Goal: Information Seeking & Learning: Check status

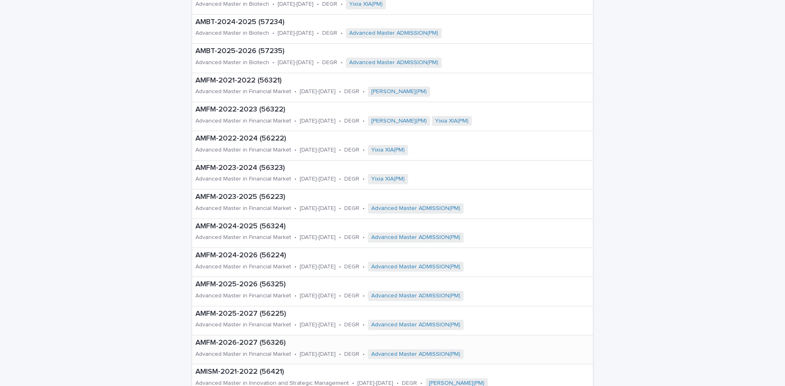
scroll to position [128, 0]
click at [261, 57] on div "AMBT-2025-2026 (57235) Advanced Master in Biotech • [DATE]-[DATE] • DEGR • Adva…" at bounding box center [363, 58] width 343 height 29
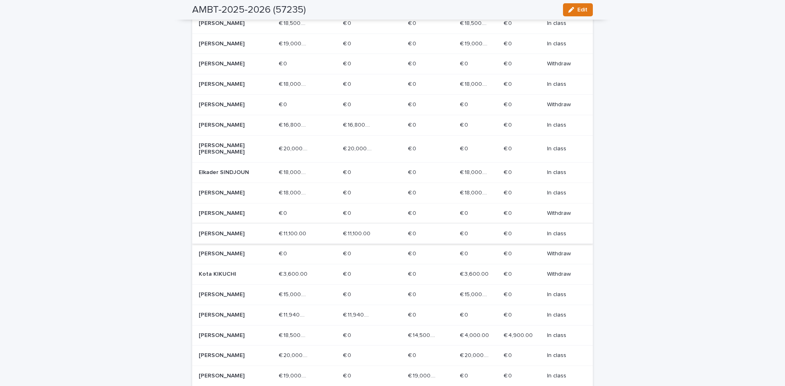
scroll to position [286, 0]
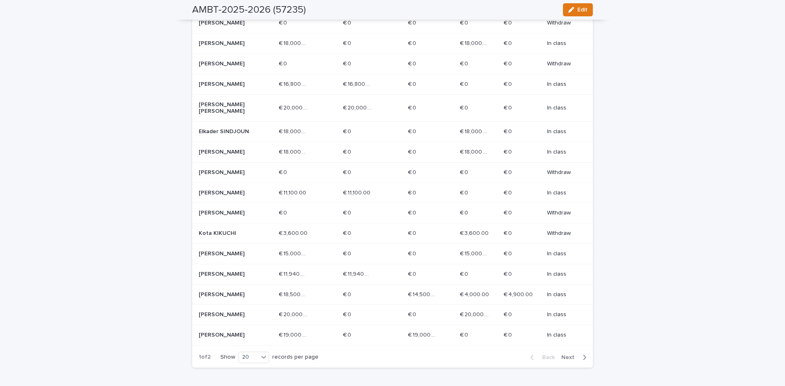
click at [239, 136] on div "Elkader SINDJOUN" at bounding box center [236, 131] width 74 height 13
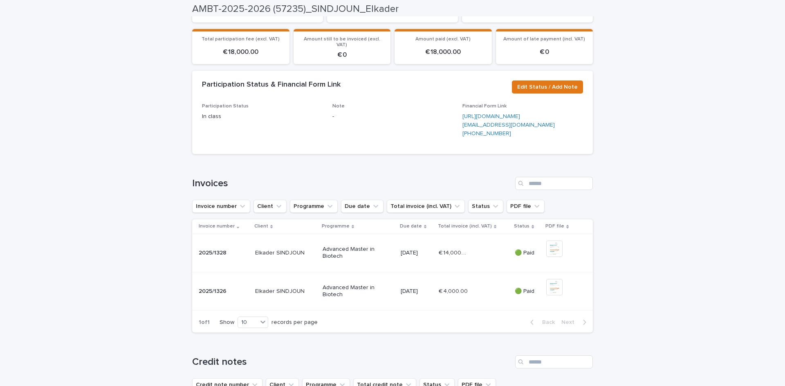
scroll to position [204, 0]
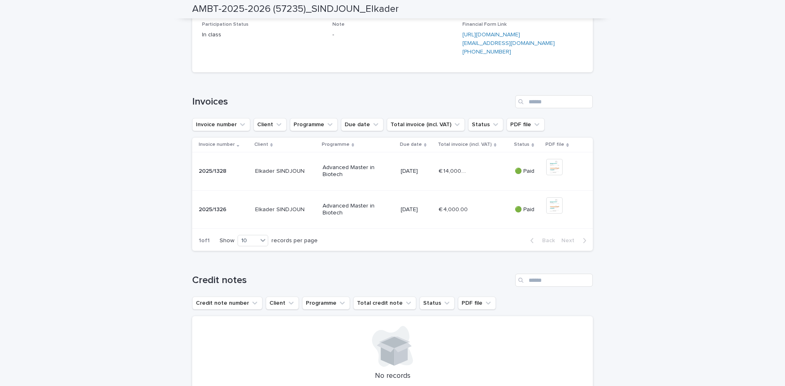
click at [379, 220] on div "Advanced Master in Biotech" at bounding box center [358, 209] width 72 height 20
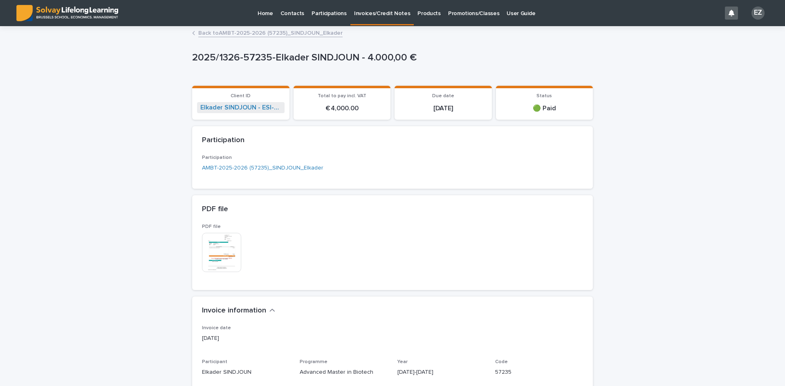
click at [253, 58] on p "2025/1326-57235-Elkader SINDJOUN - 4.000,00 €" at bounding box center [390, 58] width 397 height 12
click at [209, 29] on link "Back to AMBT-2025-2026 (57235)_SINDJOUN_Elkader" at bounding box center [270, 32] width 144 height 9
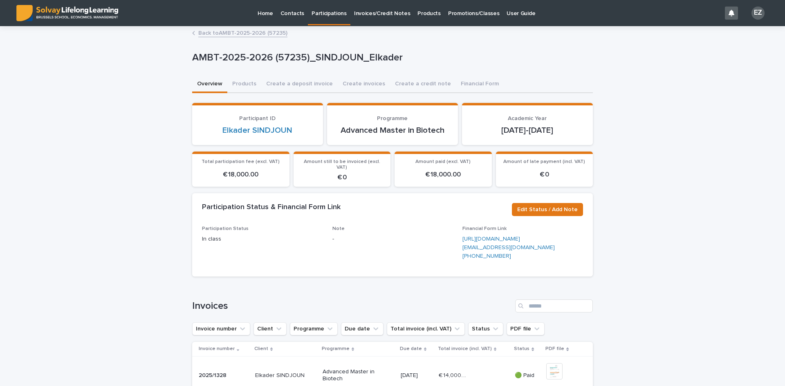
scroll to position [286, 0]
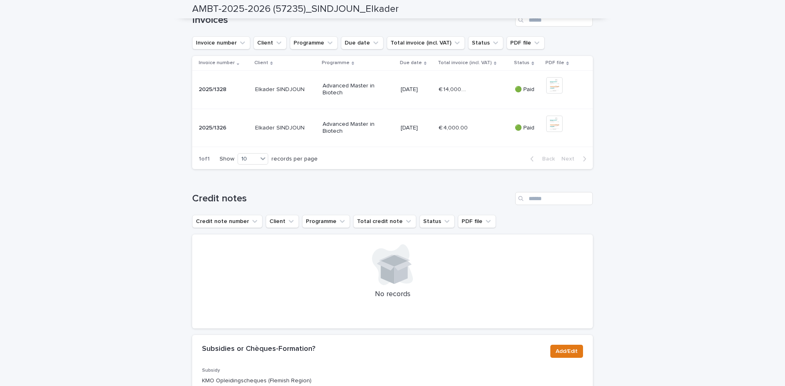
click at [417, 109] on td "[DATE]" at bounding box center [416, 89] width 38 height 38
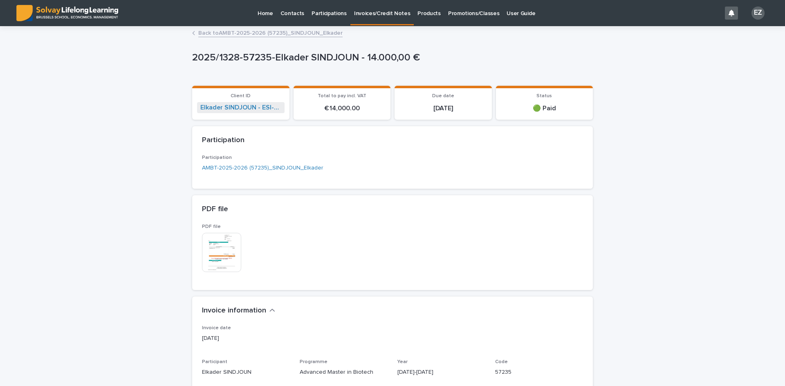
click at [210, 37] on link "Back to AMBT-2025-2026 (57235)_SINDJOUN_Elkader" at bounding box center [270, 32] width 144 height 9
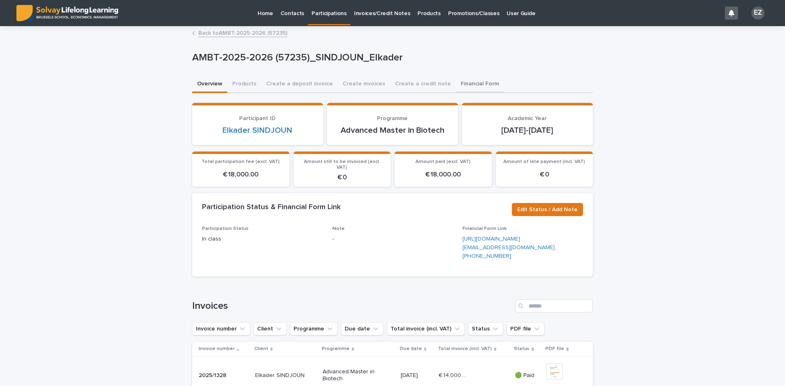
click at [466, 85] on button "Financial Form" at bounding box center [480, 84] width 48 height 17
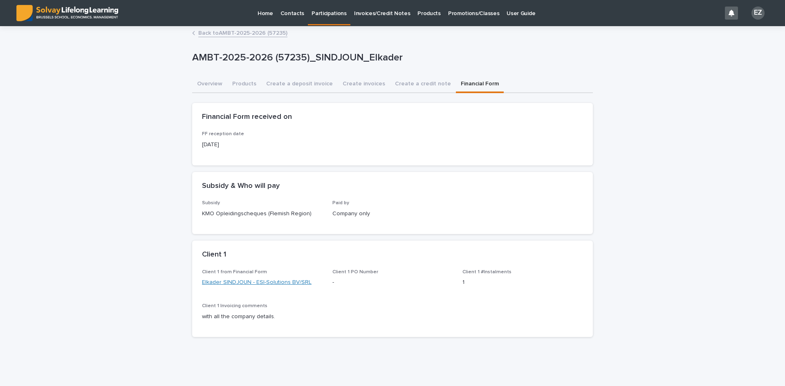
click at [246, 281] on link "Elkader SINDJOUN - ESI-Solutions BV/SRL" at bounding box center [257, 282] width 110 height 9
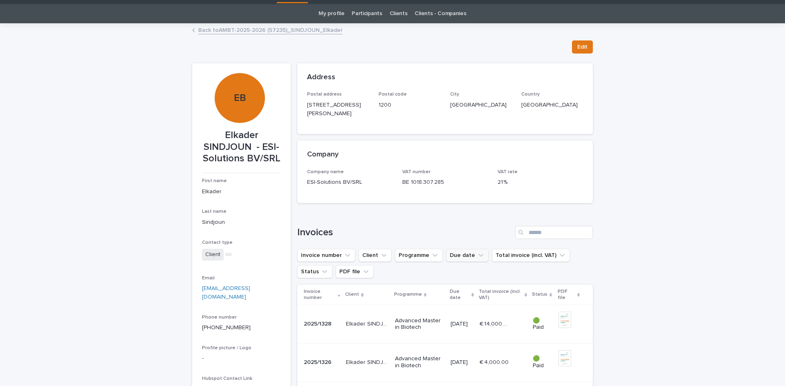
scroll to position [41, 0]
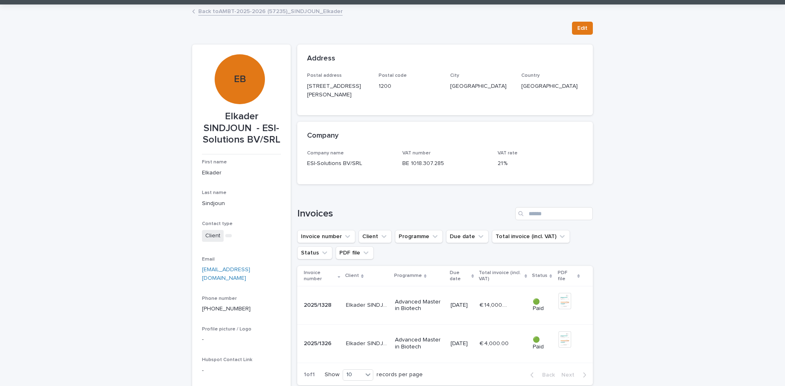
click at [644, 226] on div "**********" at bounding box center [392, 218] width 785 height 427
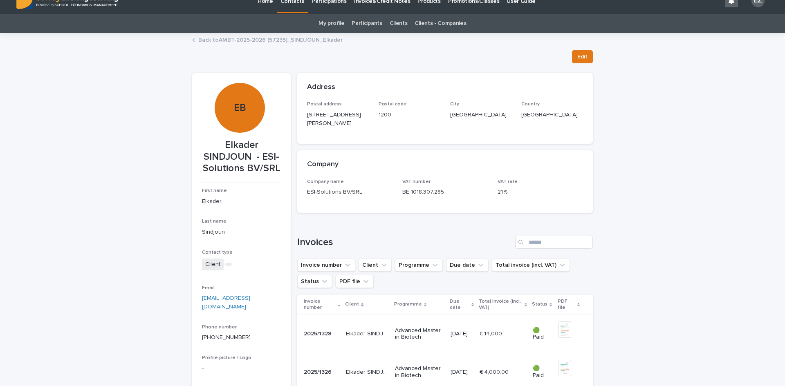
scroll to position [0, 0]
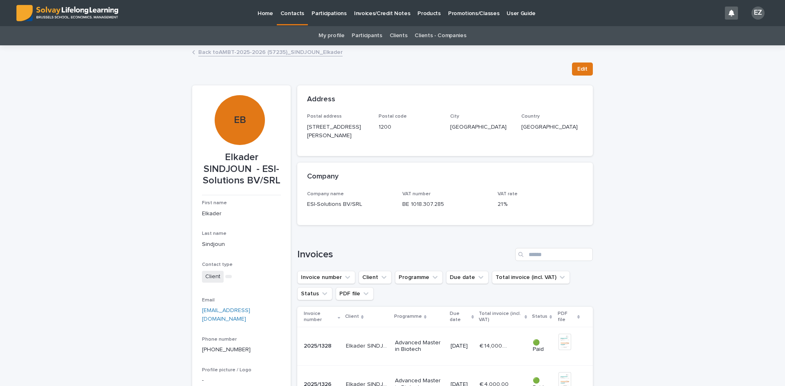
click at [317, 53] on link "Back to AMBT-2025-2026 (57235)_SINDJOUN_Elkader" at bounding box center [270, 51] width 144 height 9
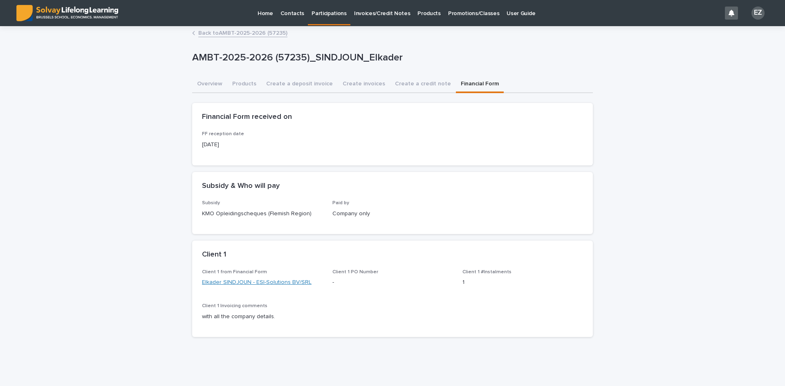
click at [249, 281] on link "Elkader SINDJOUN - ESI-Solutions BV/SRL" at bounding box center [257, 282] width 110 height 9
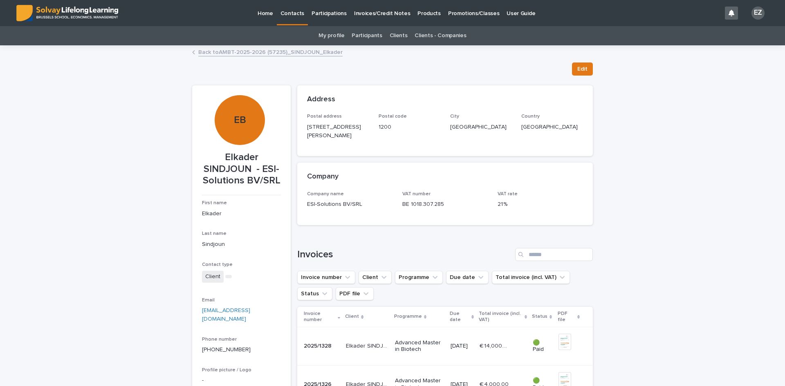
drag, startPoint x: 343, startPoint y: 152, endPoint x: 299, endPoint y: 131, distance: 48.4
click at [299, 131] on div "Postal address [STREET_ADDRESS][PERSON_NAME]" at bounding box center [444, 135] width 295 height 42
drag, startPoint x: 224, startPoint y: 154, endPoint x: 248, endPoint y: 168, distance: 27.4
click at [248, 168] on p "Elkader SINDJOUN - ESI-Solutions BV/SRL" at bounding box center [241, 169] width 79 height 35
copy p "Elkader SINDJOUN"
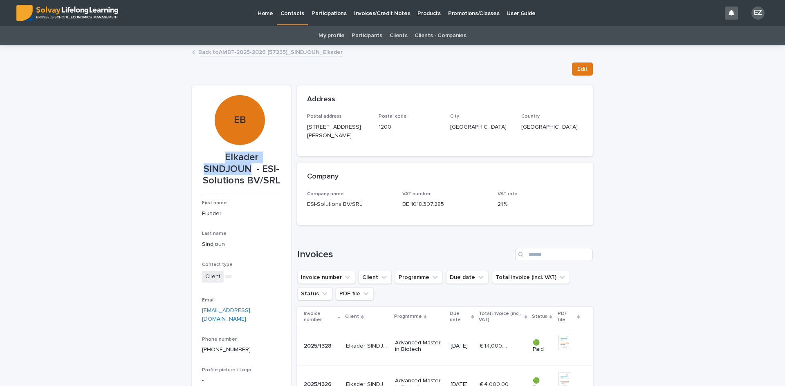
click at [381, 232] on div "Loading... Saving… Company Company name ESI-Solutions BV/SRL VAT number BE 1018…" at bounding box center [444, 197] width 295 height 69
drag, startPoint x: 333, startPoint y: 148, endPoint x: 299, endPoint y: 130, distance: 37.8
click at [299, 130] on div "Postal address [STREET_ADDRESS][PERSON_NAME]" at bounding box center [444, 135] width 295 height 42
copy p "[STREET_ADDRESS][PERSON_NAME]"
click at [266, 52] on link "Back to AMBT-2025-2026 (57235)_SINDJOUN_Elkader" at bounding box center [270, 51] width 144 height 9
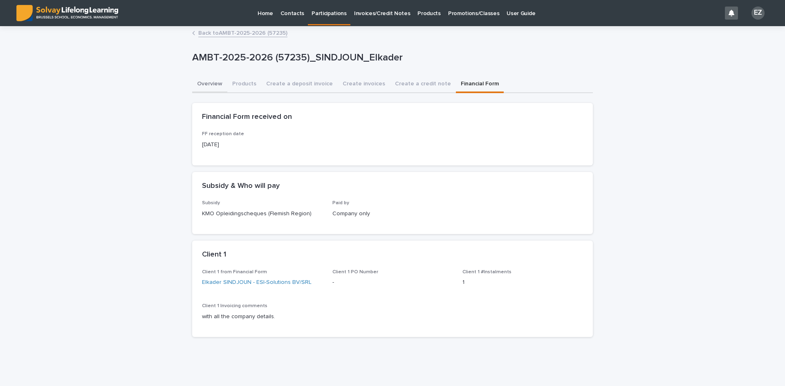
click at [205, 83] on button "Overview" at bounding box center [209, 84] width 35 height 17
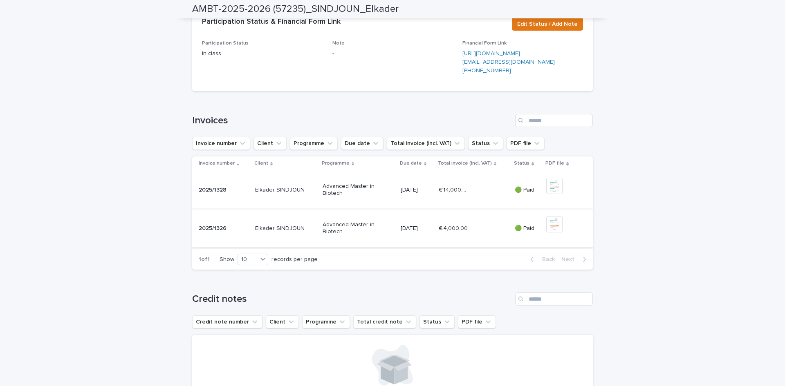
scroll to position [245, 0]
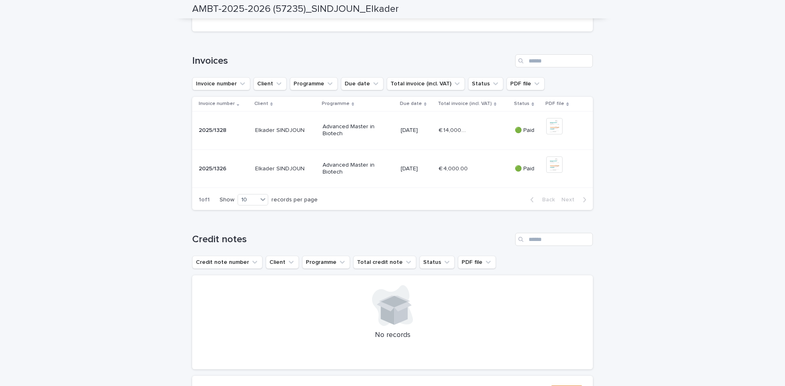
click at [354, 137] on p "Advanced Master in Biotech" at bounding box center [351, 130] width 58 height 14
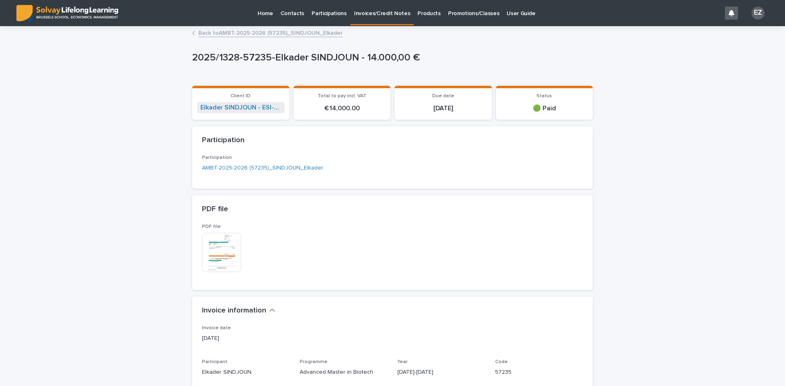
click at [215, 36] on link "Back to AMBT-2025-2026 (57235)_SINDJOUN_Elkader" at bounding box center [270, 32] width 144 height 9
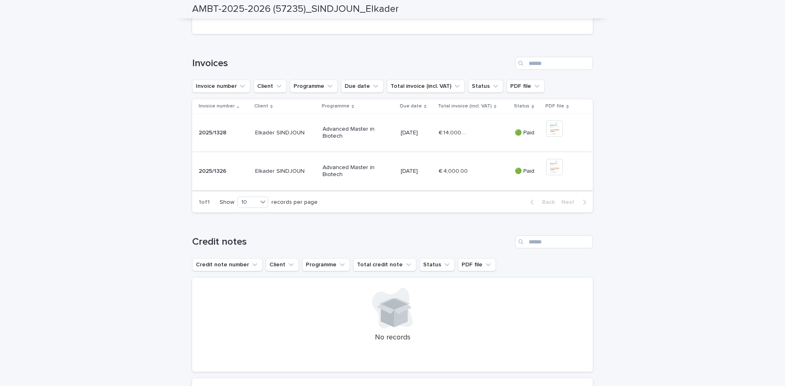
scroll to position [245, 0]
click at [414, 172] on p "[DATE]" at bounding box center [415, 168] width 31 height 7
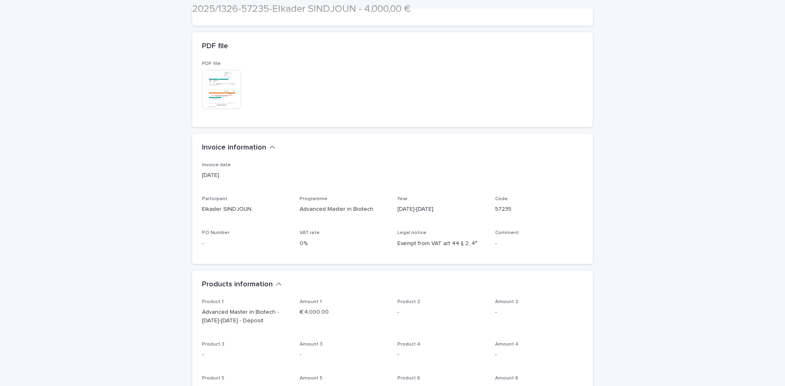
scroll to position [163, 0]
click at [233, 176] on p "[DATE]" at bounding box center [392, 175] width 381 height 9
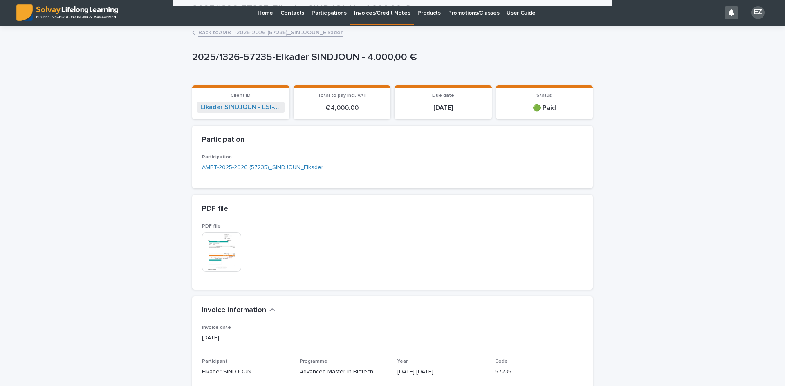
scroll to position [0, 0]
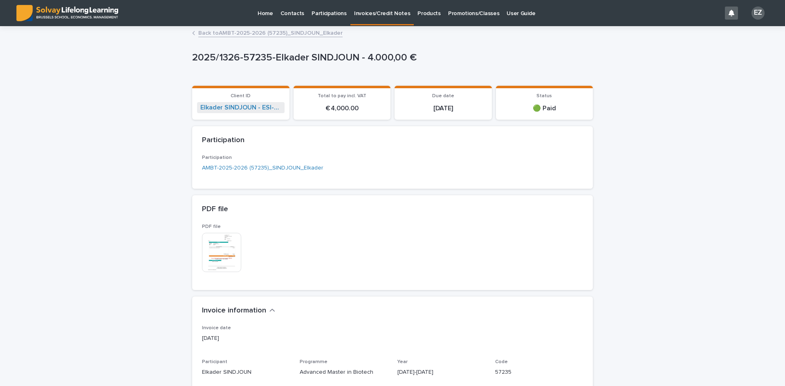
click at [219, 29] on link "Back to AMBT-2025-2026 (57235)_SINDJOUN_Elkader" at bounding box center [270, 32] width 144 height 9
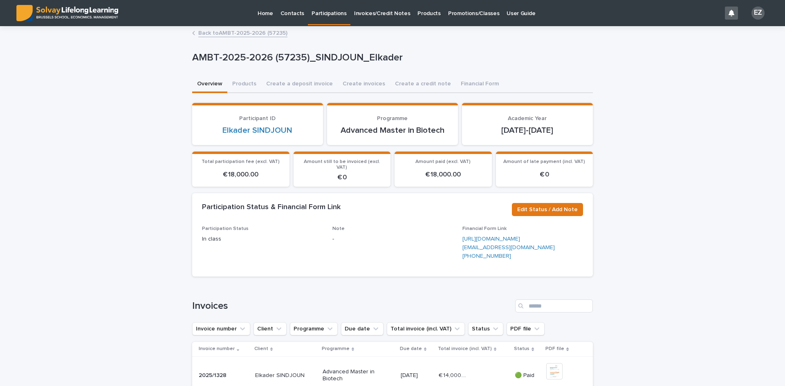
click at [396, 267] on span "Note -" at bounding box center [392, 246] width 121 height 41
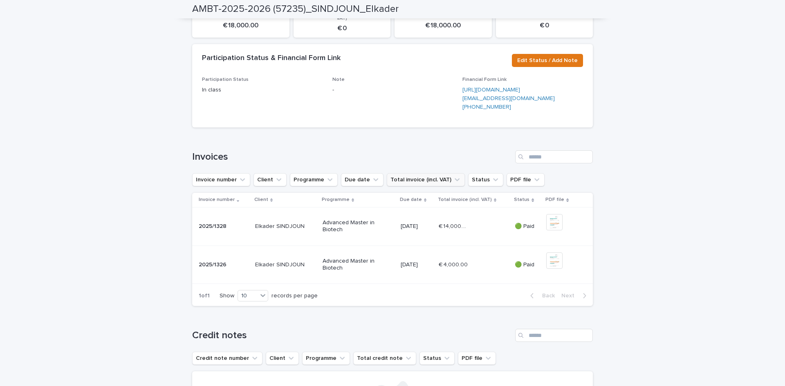
scroll to position [163, 0]
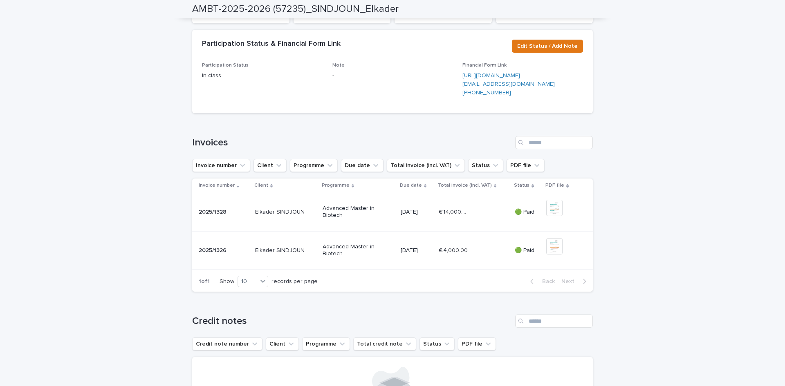
click at [431, 231] on td "[DATE]" at bounding box center [416, 212] width 38 height 38
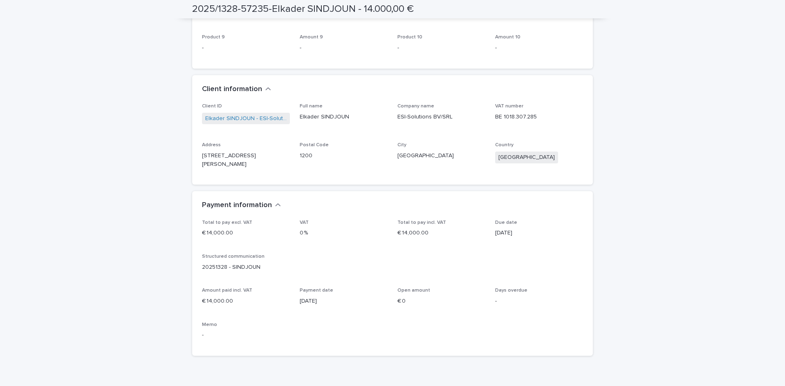
scroll to position [612, 0]
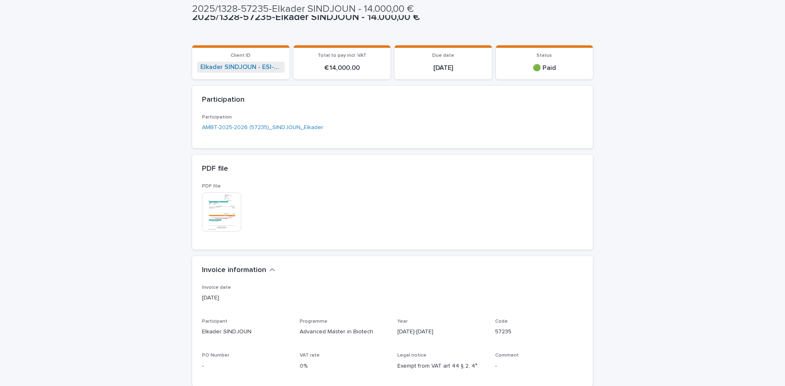
scroll to position [0, 0]
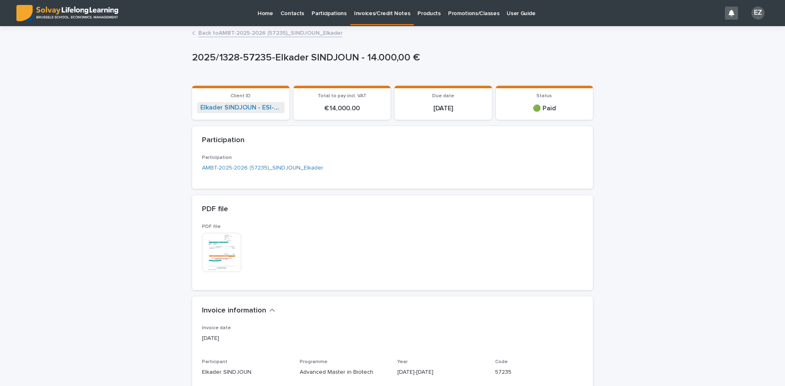
click at [243, 36] on link "Back to AMBT-2025-2026 (57235)_SINDJOUN_Elkader" at bounding box center [270, 32] width 144 height 9
